Goal: Find specific page/section: Find specific page/section

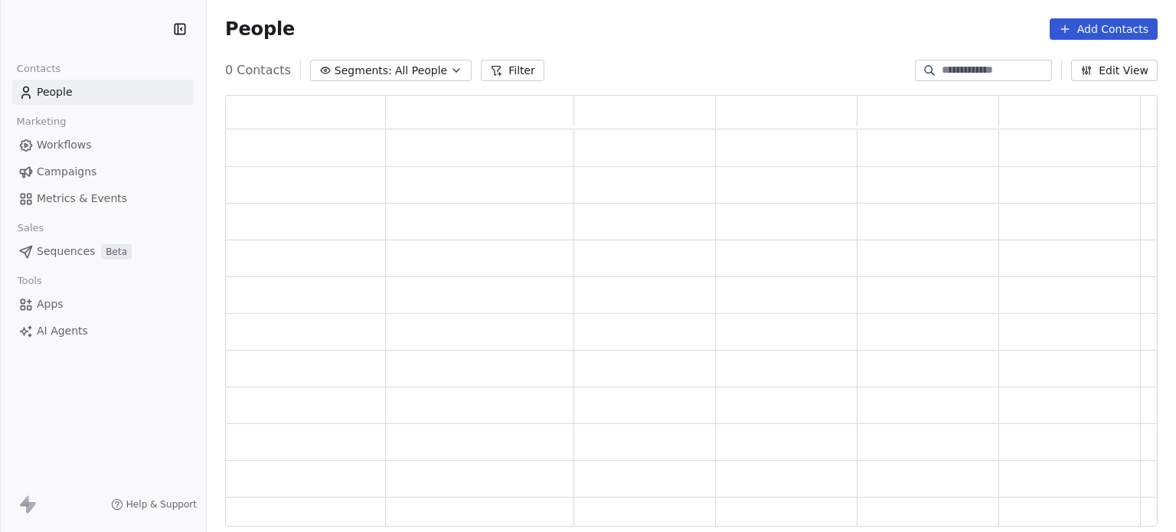
scroll to position [420, 921]
click at [145, 174] on link "Campaigns" at bounding box center [103, 171] width 182 height 25
